Goal: Navigation & Orientation: Go to known website

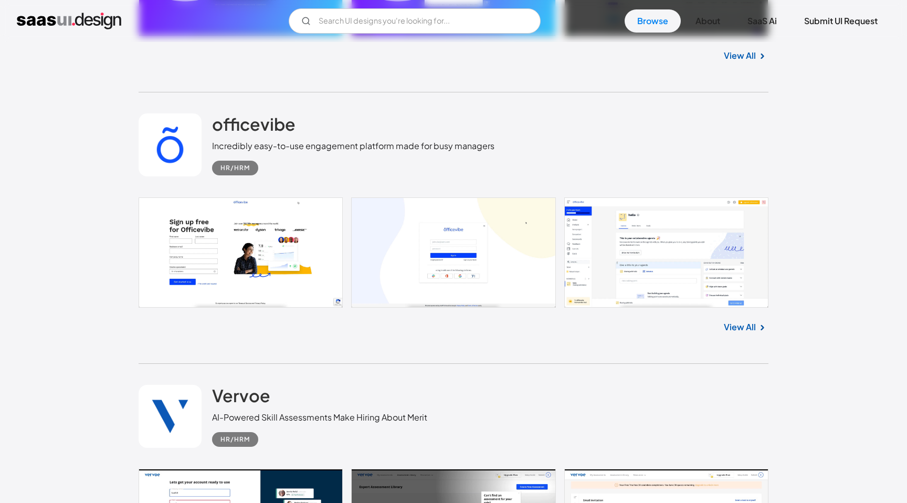
scroll to position [890, 0]
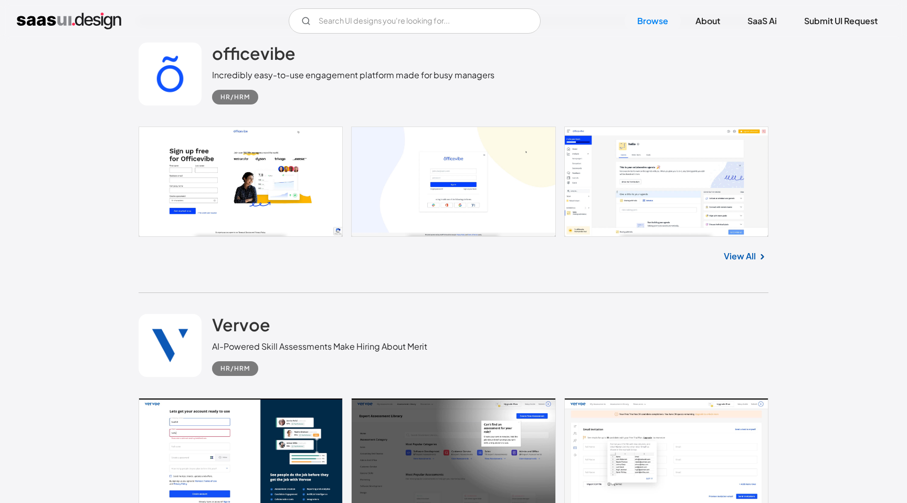
click at [585, 182] on link at bounding box center [454, 182] width 630 height 110
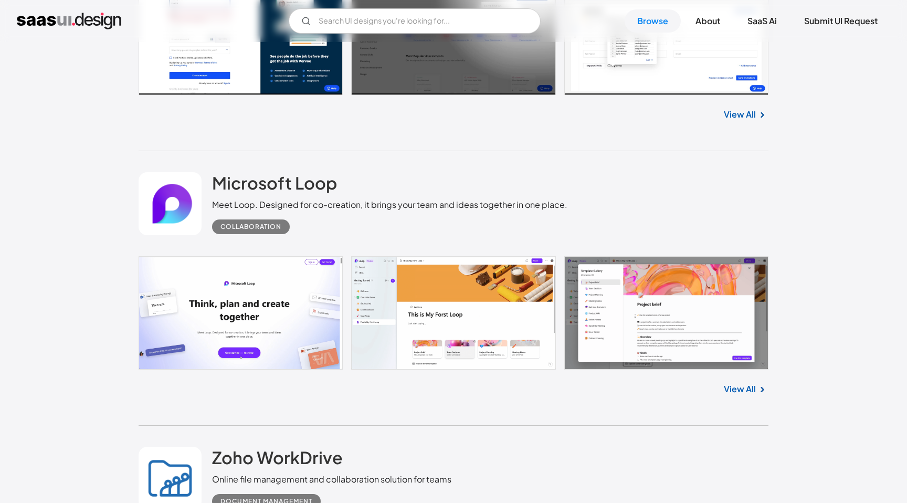
scroll to position [1280, 0]
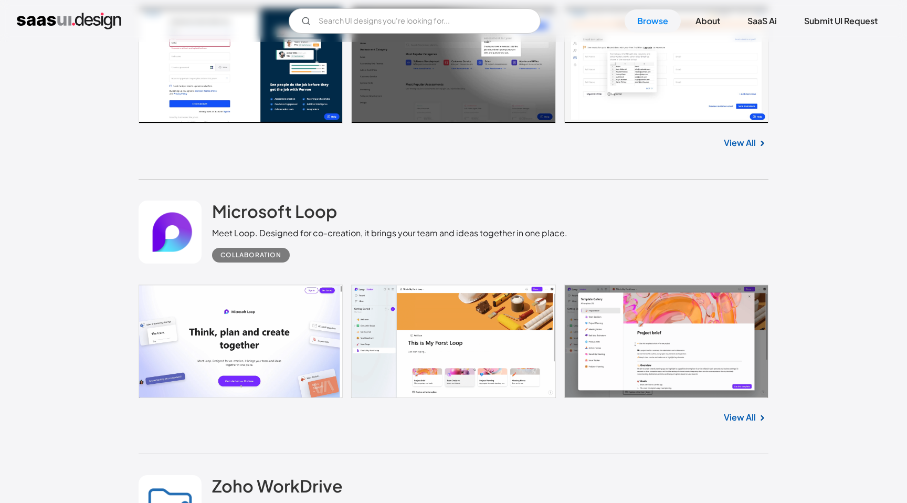
click at [68, 27] on img "home" at bounding box center [69, 21] width 104 height 17
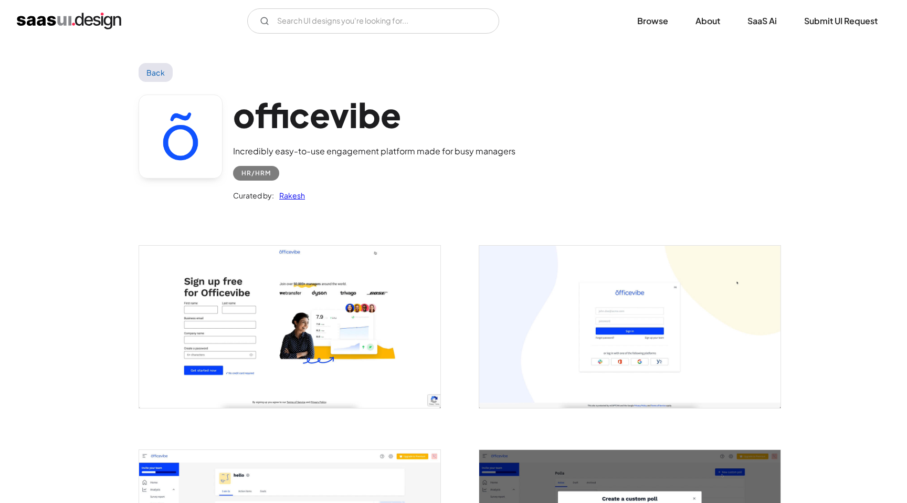
click at [157, 71] on link "Back" at bounding box center [156, 72] width 34 height 19
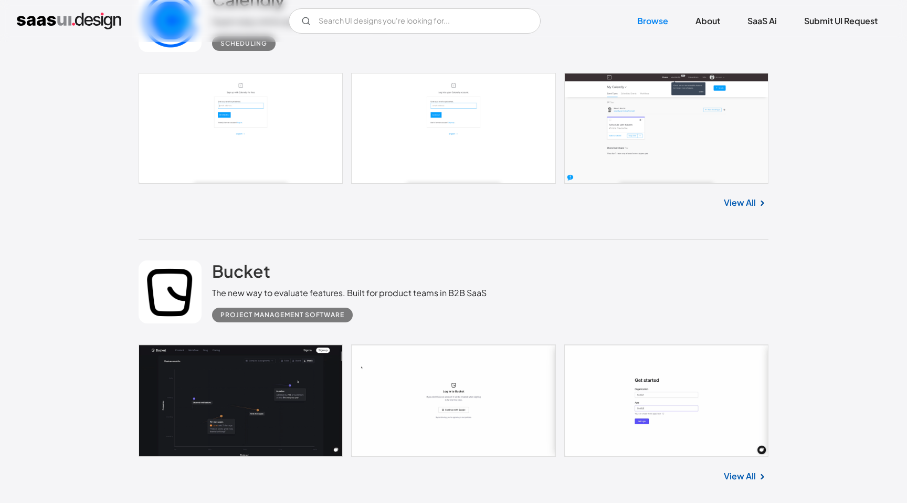
scroll to position [9918, 0]
